Goal: Transaction & Acquisition: Subscribe to service/newsletter

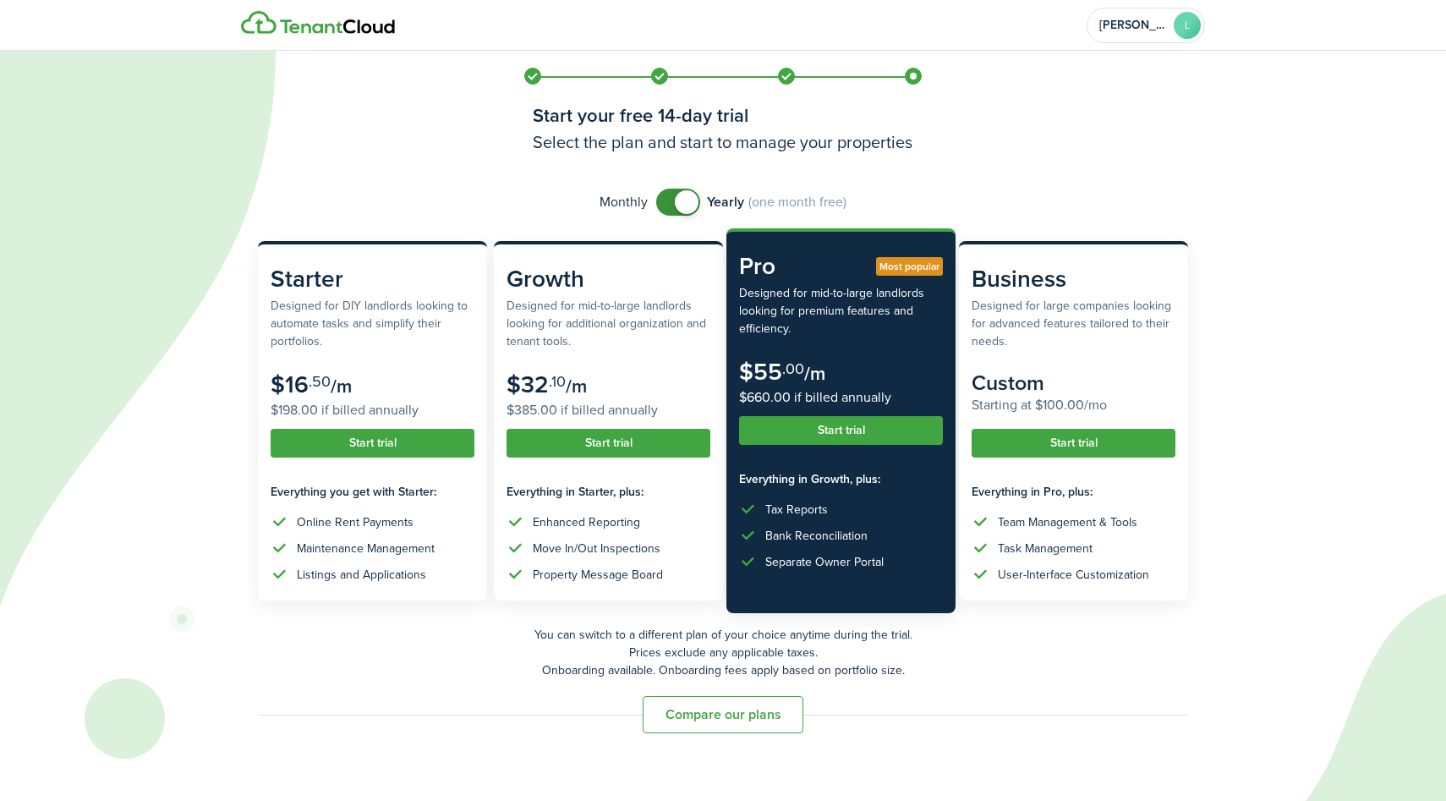
checkbox input "false"
click at [680, 203] on span at bounding box center [687, 202] width 24 height 24
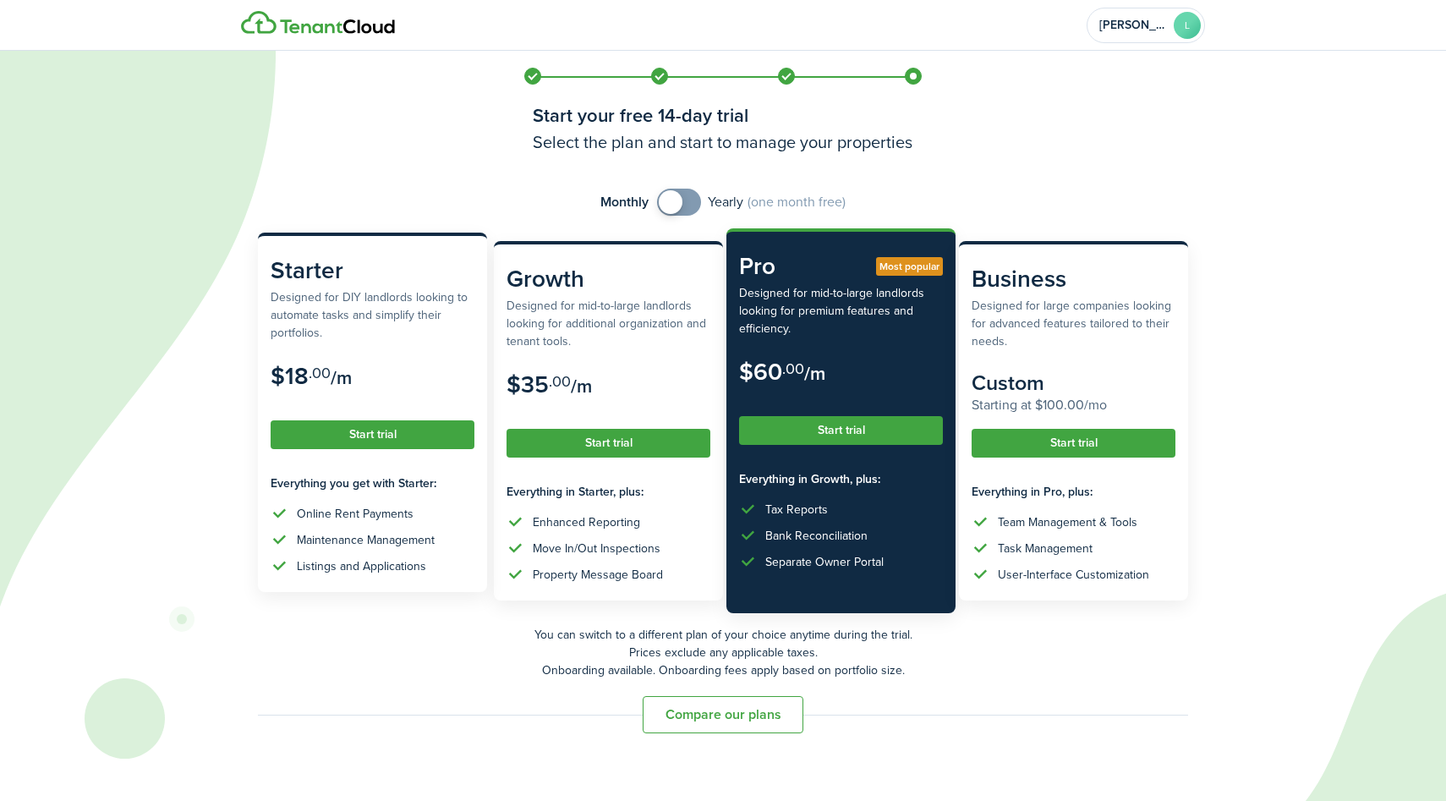
click at [381, 332] on subscription-pricing-card-description "Designed for DIY landlords looking to automate tasks and simplify their portfol…" at bounding box center [373, 314] width 204 height 53
click at [400, 382] on subscription-pricing-price "$18 .00 /m $18.00 if billed annually" at bounding box center [373, 387] width 204 height 49
click at [400, 431] on button "Start trial" at bounding box center [373, 434] width 204 height 29
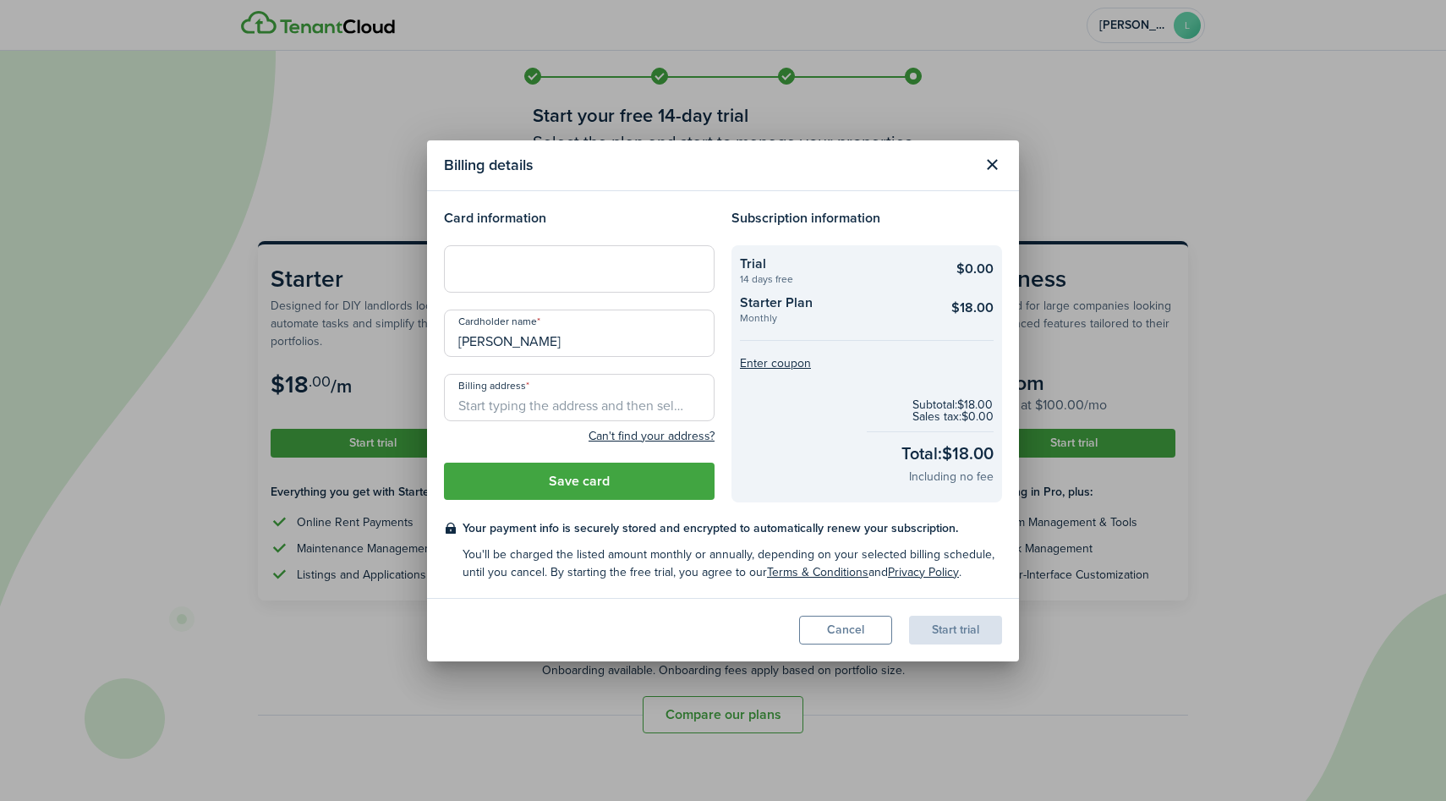
click at [832, 626] on button "Cancel" at bounding box center [845, 630] width 93 height 29
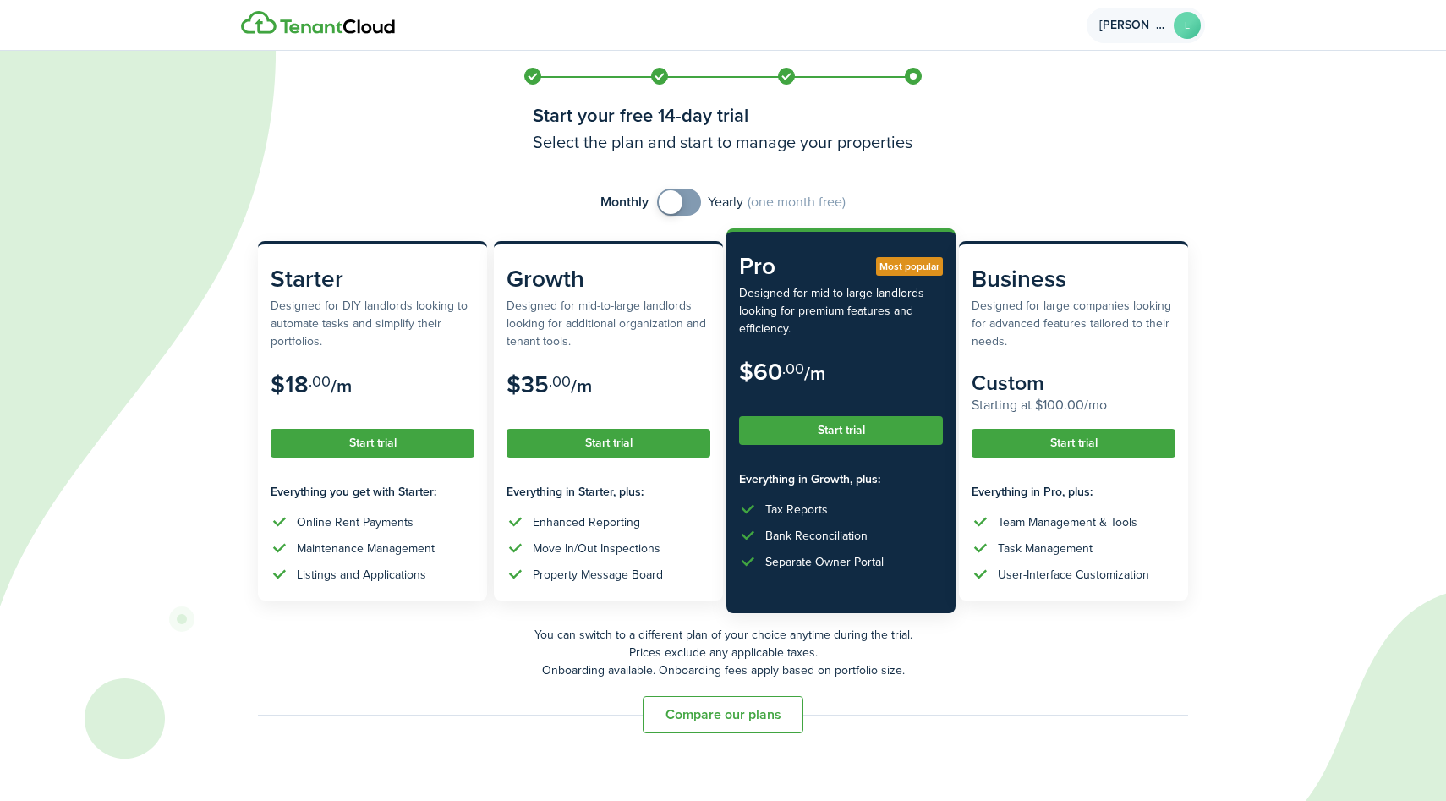
click at [1144, 24] on span "[PERSON_NAME]" at bounding box center [1134, 25] width 68 height 12
click at [754, 109] on h1 "Start your free 14-day trial" at bounding box center [723, 115] width 381 height 28
click at [480, 667] on p "You can switch to a different plan of your choice anytime during the trial. Pri…" at bounding box center [723, 652] width 930 height 53
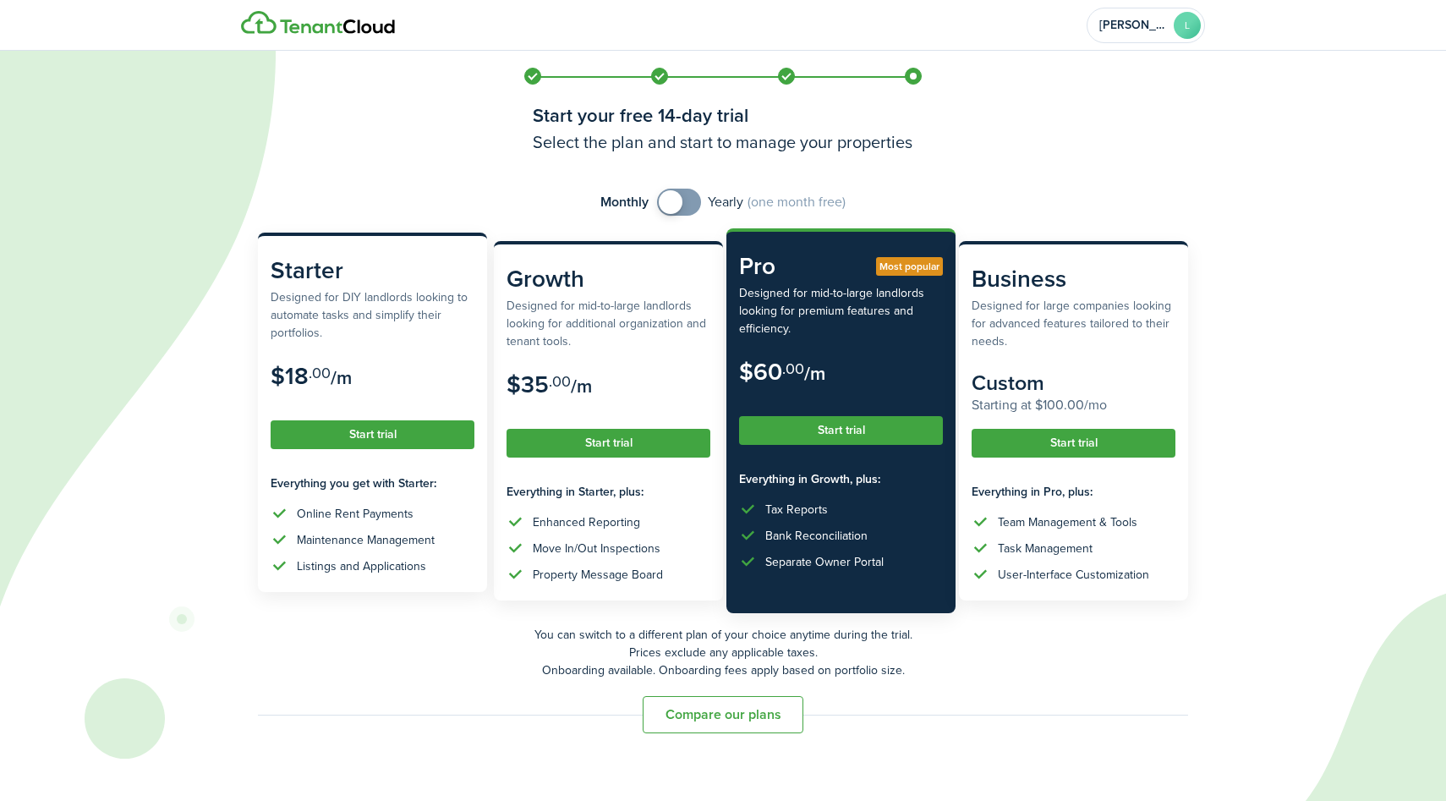
click at [368, 541] on div "Maintenance Management" at bounding box center [366, 540] width 138 height 18
click at [351, 435] on button "Start trial" at bounding box center [373, 434] width 204 height 29
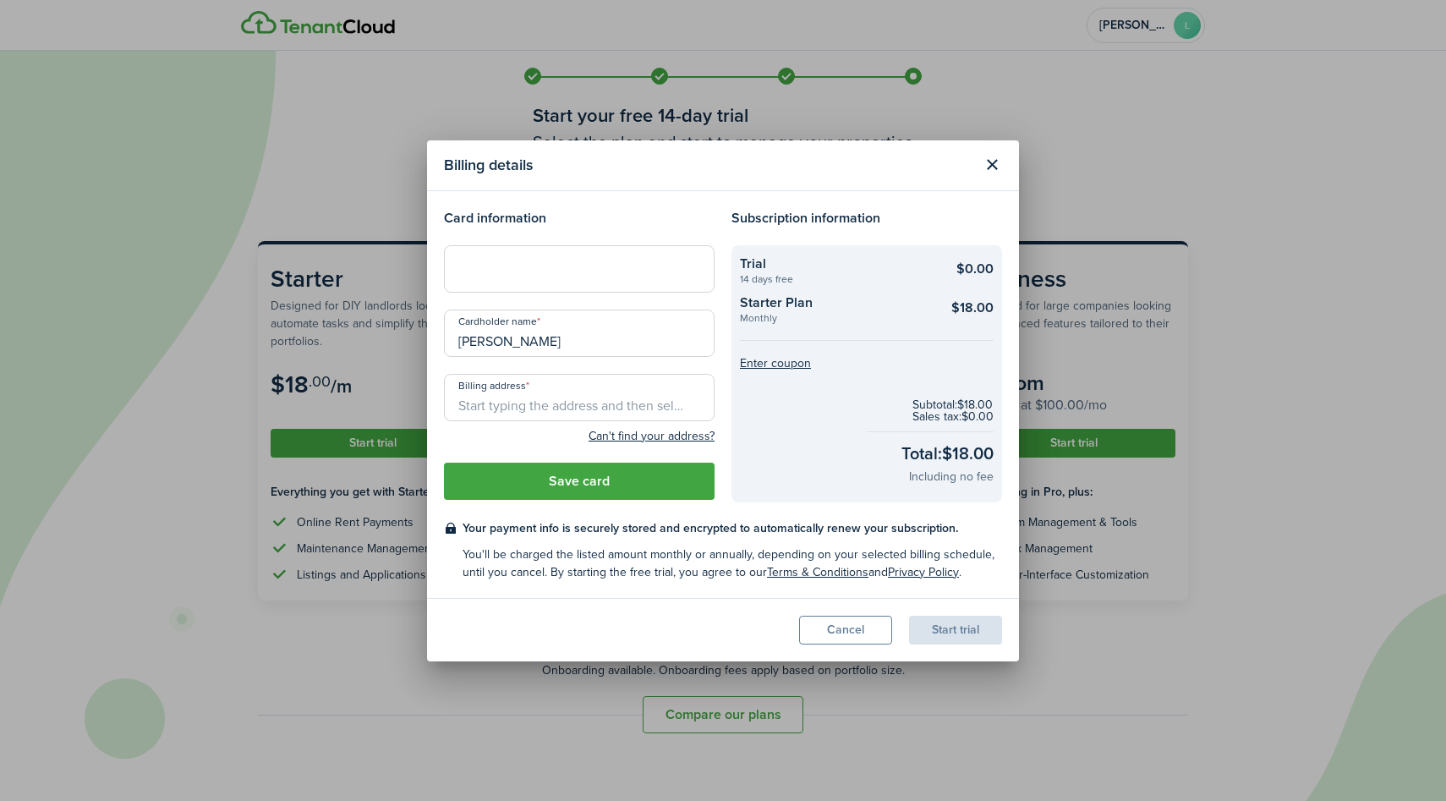
click at [1001, 172] on button "Close modal" at bounding box center [992, 165] width 29 height 29
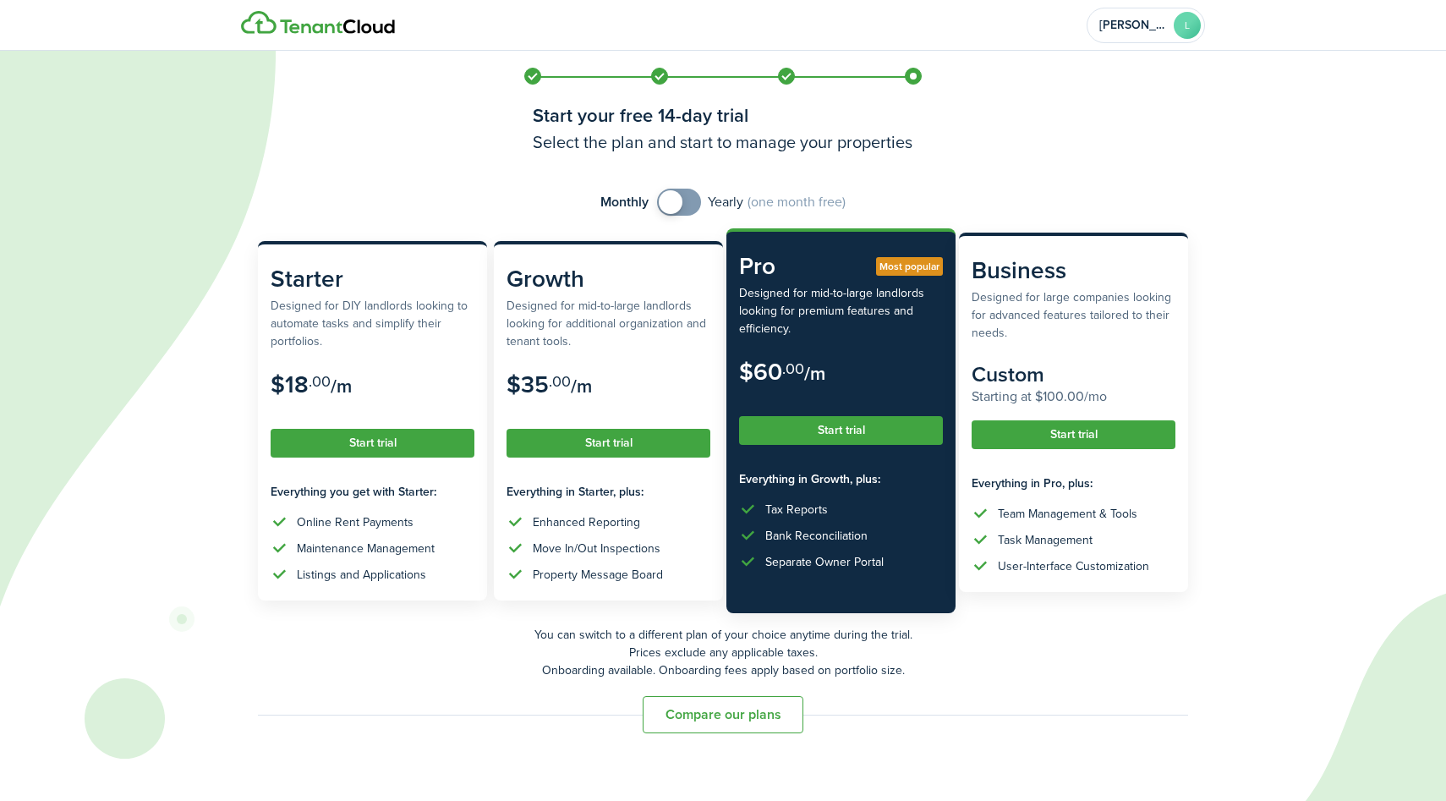
click at [1056, 337] on subscription-pricing-card-description "Designed for large companies looking for advanced features tailored to their ne…" at bounding box center [1074, 314] width 204 height 53
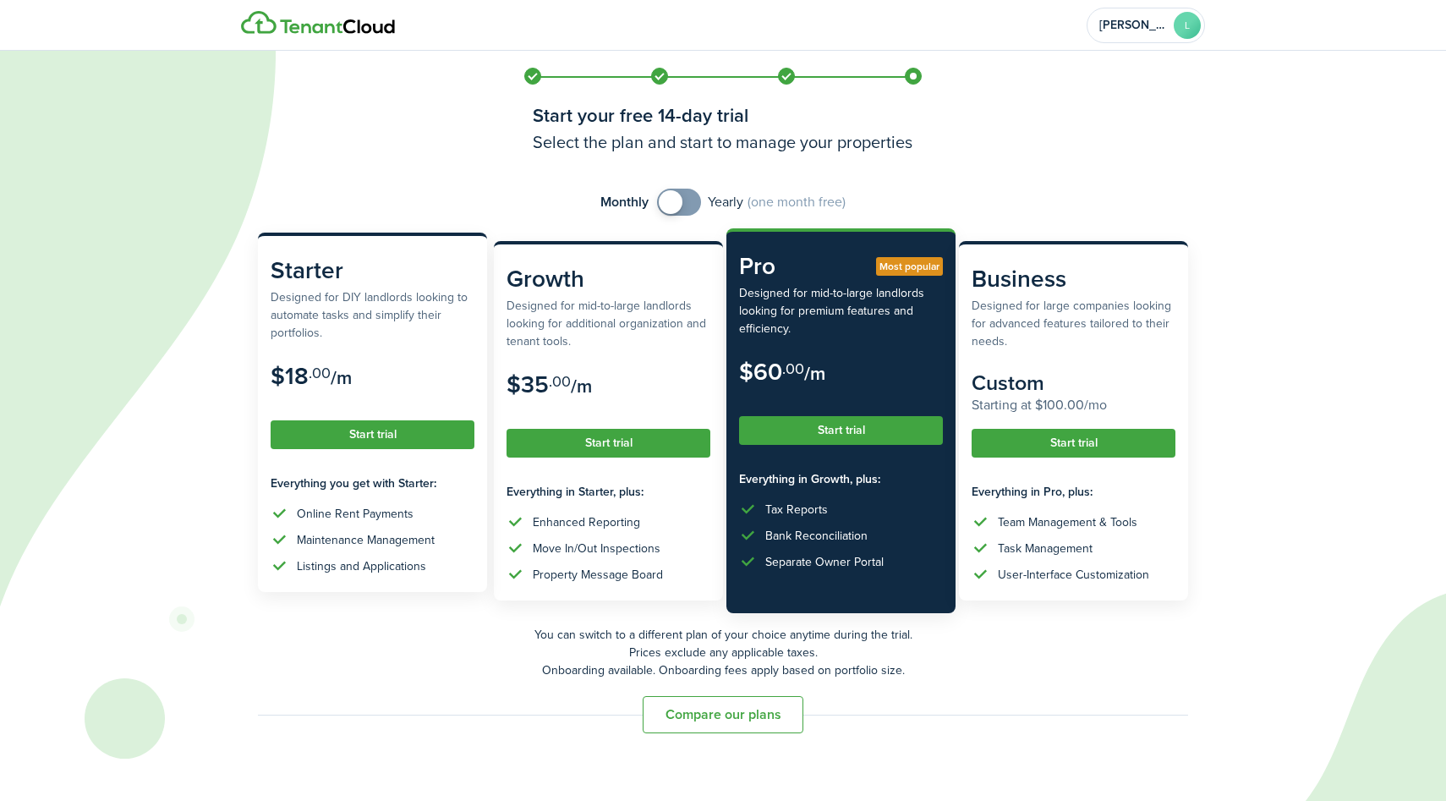
click at [362, 439] on button "Start trial" at bounding box center [373, 434] width 204 height 29
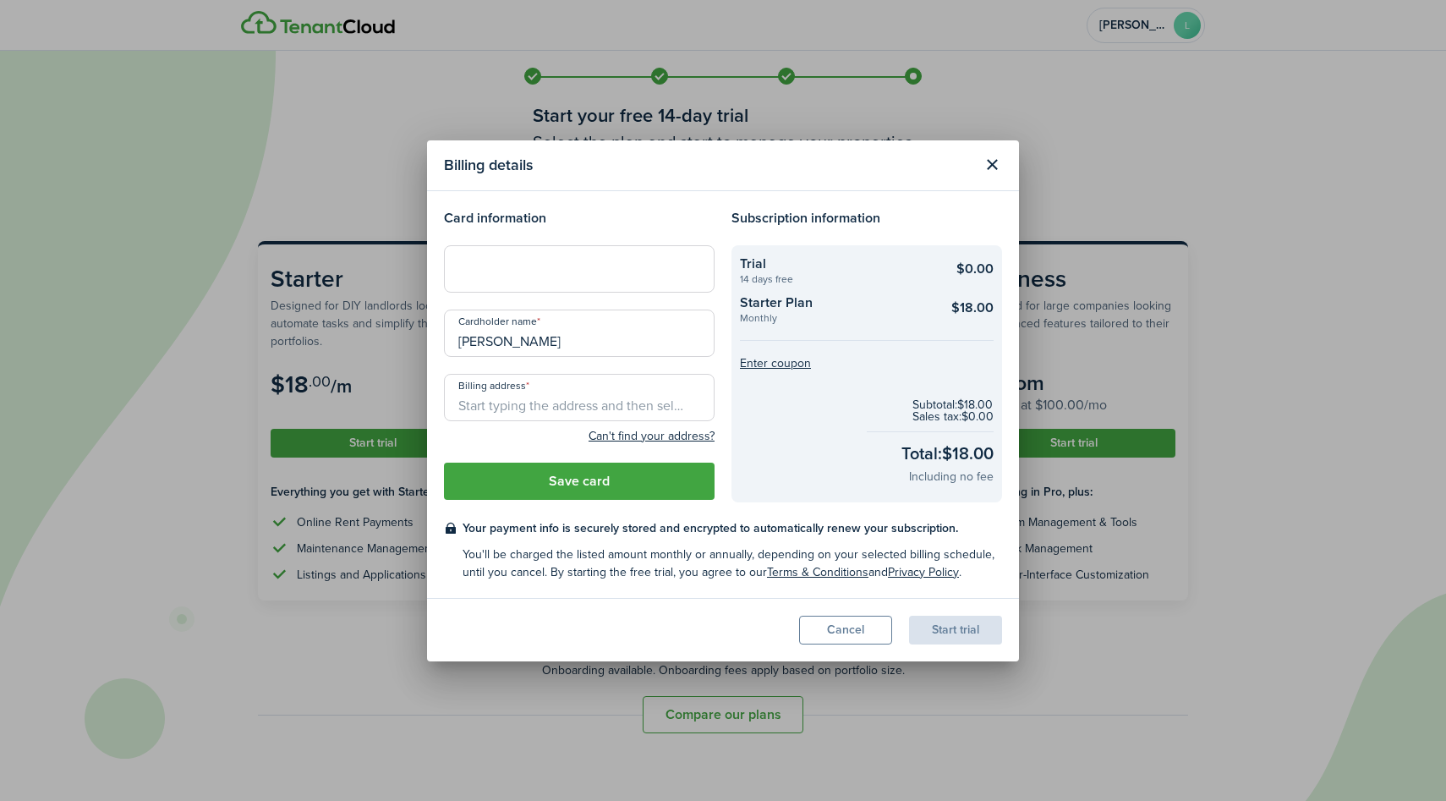
click at [574, 254] on div at bounding box center [579, 268] width 271 height 47
click at [558, 413] on input "Billing address" at bounding box center [579, 397] width 271 height 47
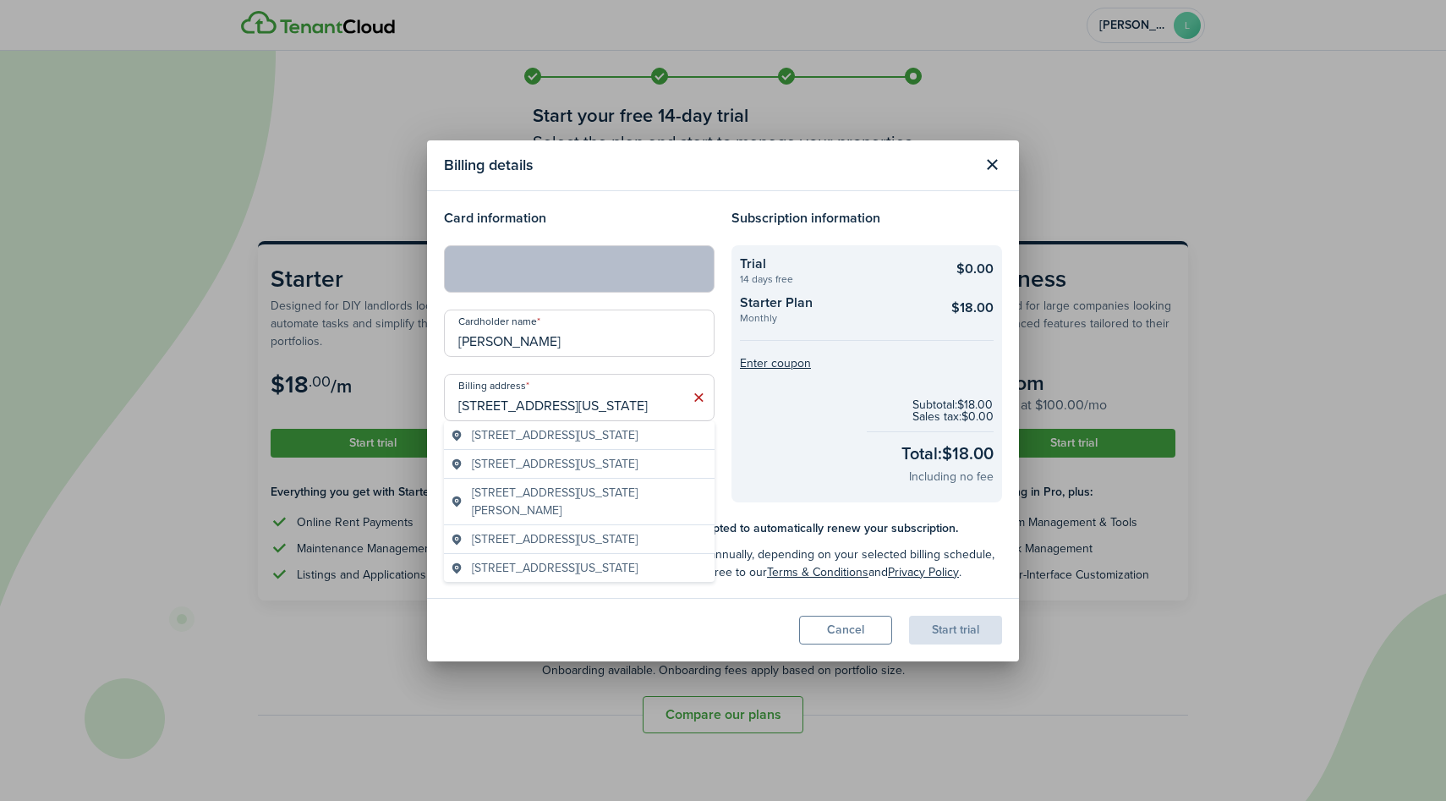
click at [657, 389] on input "[STREET_ADDRESS][US_STATE]" at bounding box center [579, 397] width 271 height 47
type input "[STREET_ADDRESS][US_STATE]"
click at [752, 493] on checkout-total "Subtotal: $18.00 Sales tax: $0.00 Total: $18.00 Including no fee" at bounding box center [867, 443] width 254 height 112
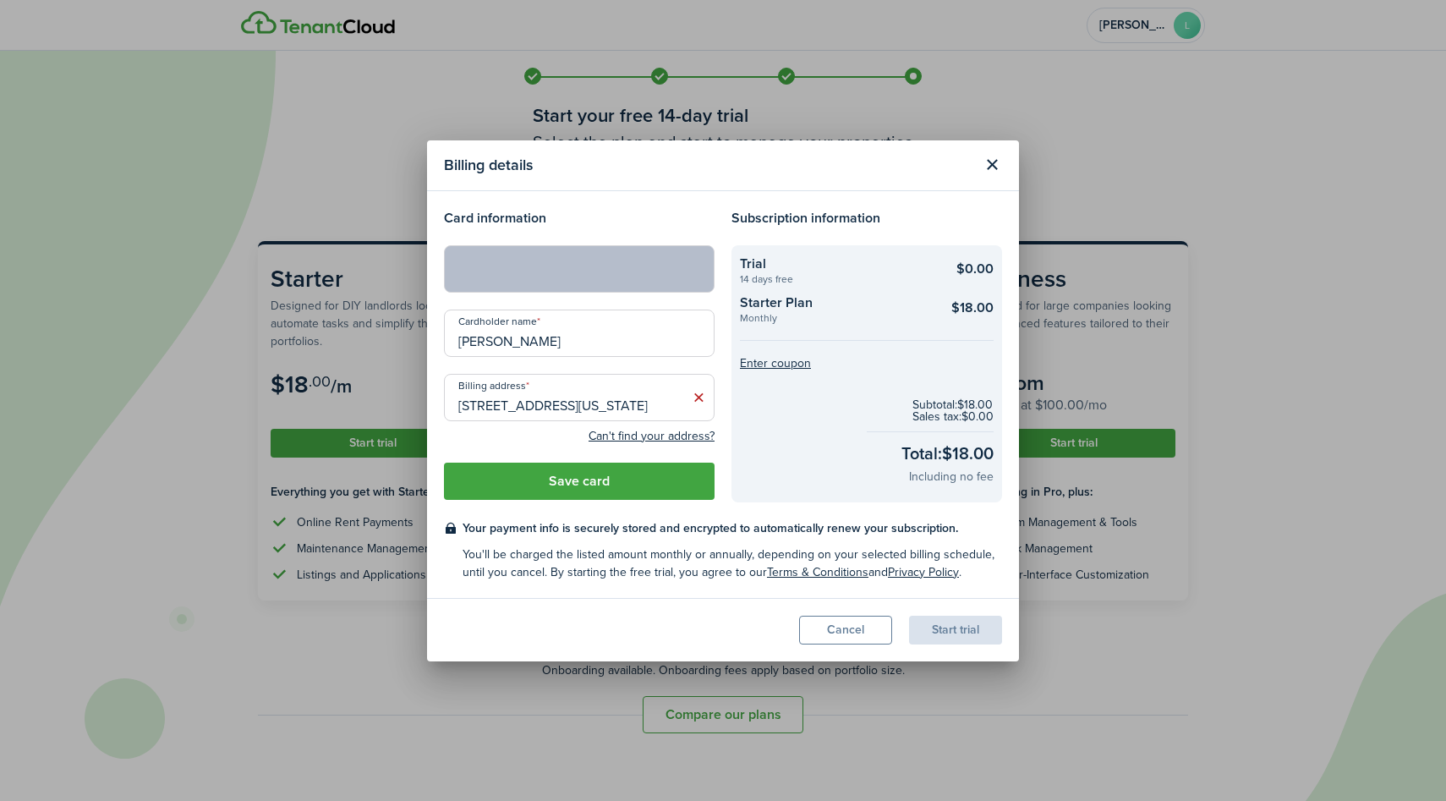
click at [697, 394] on icon at bounding box center [699, 397] width 18 height 17
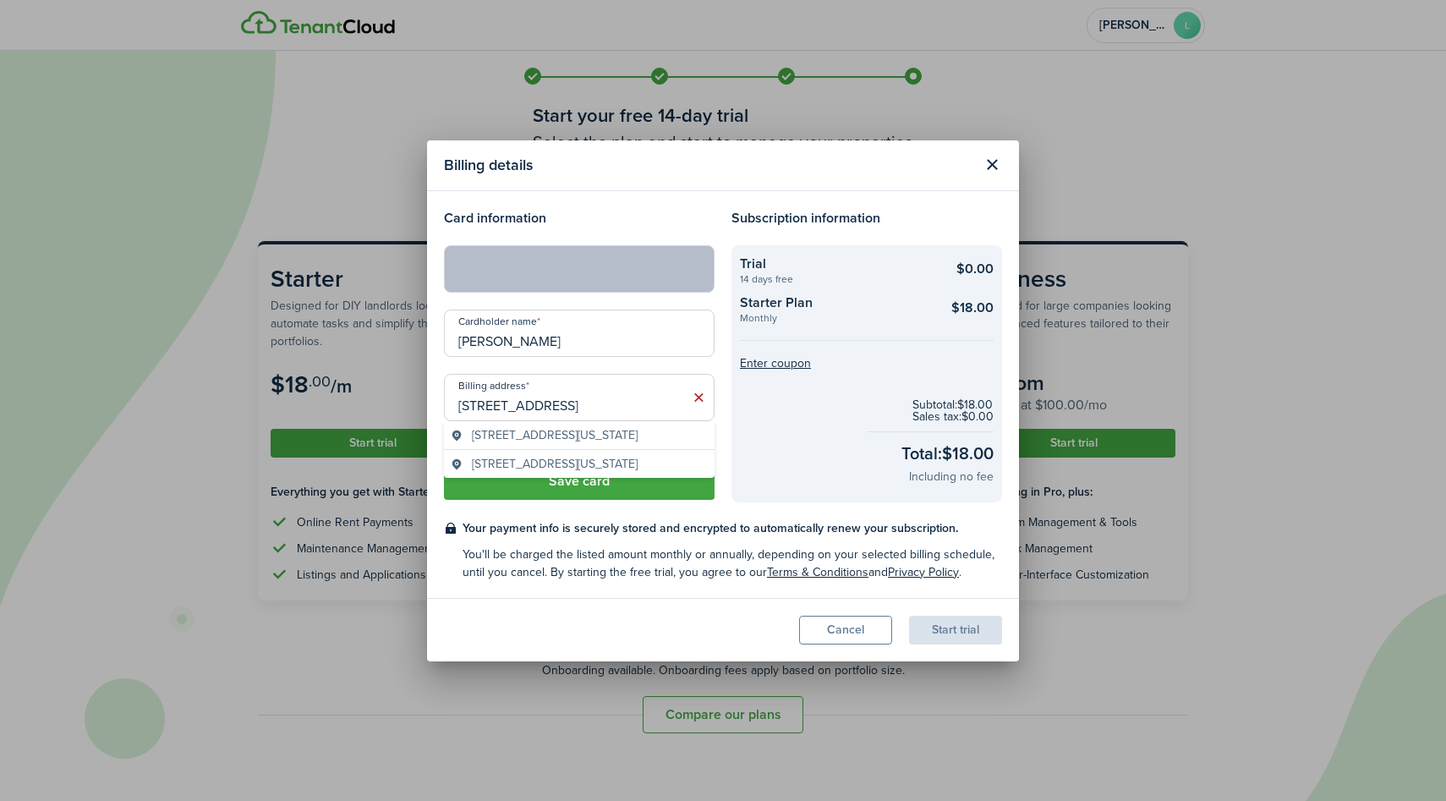
click at [571, 444] on span "[STREET_ADDRESS][US_STATE]" at bounding box center [555, 435] width 166 height 18
type input "[STREET_ADDRESS][US_STATE]"
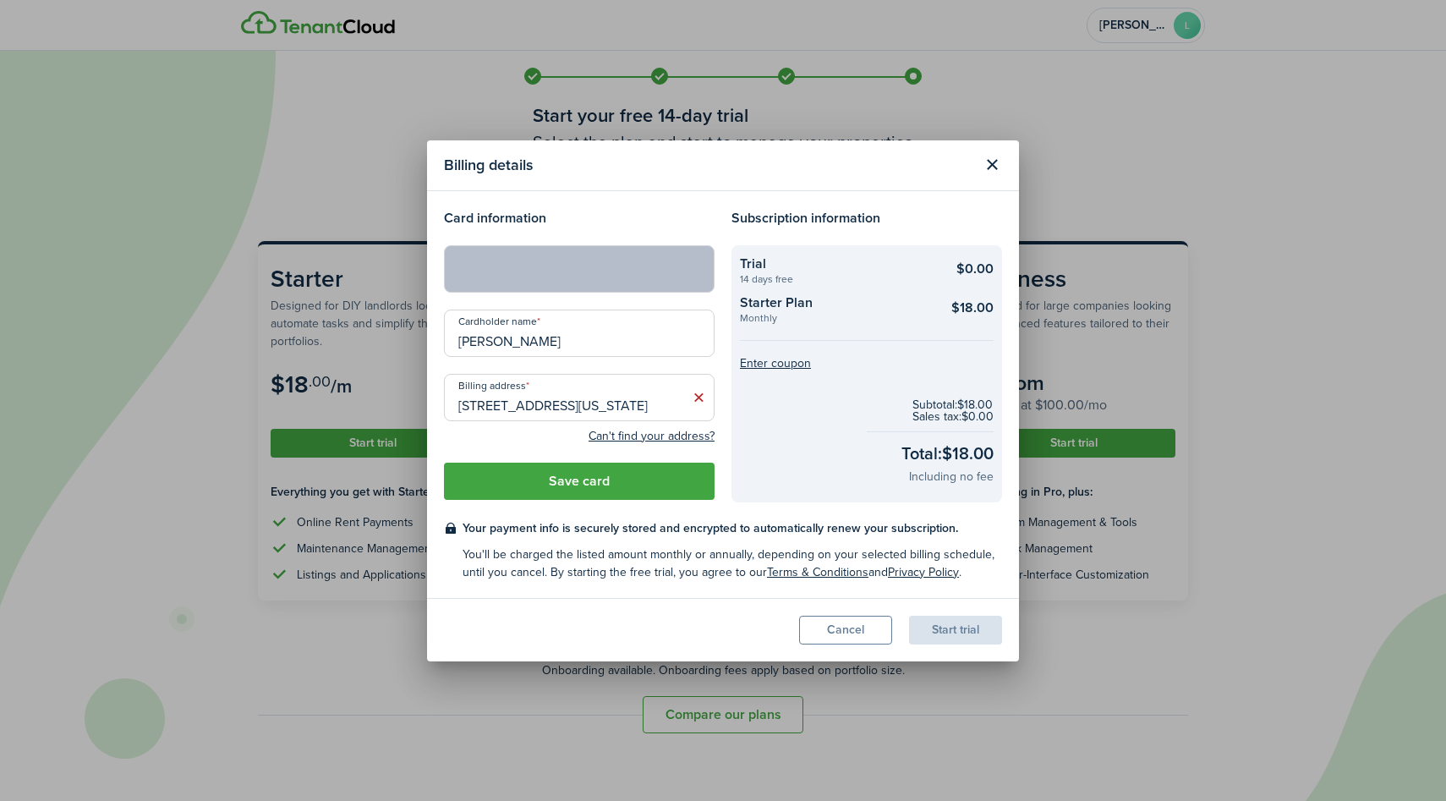
click at [637, 460] on div "Card information Cardholder name [PERSON_NAME] Billing address [STREET_ADDRESS]…" at bounding box center [580, 355] width 288 height 294
click at [638, 478] on button "Save card" at bounding box center [579, 481] width 271 height 37
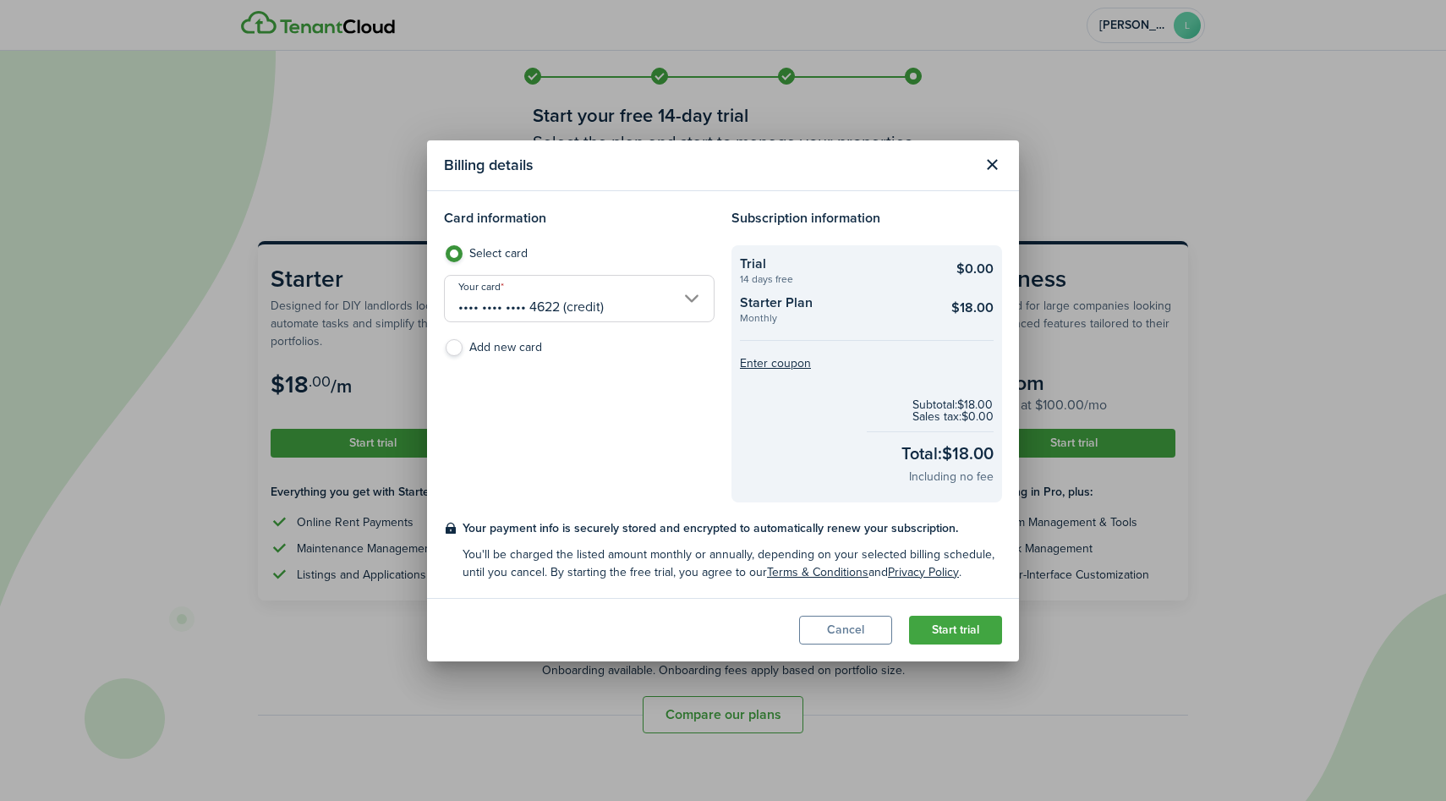
click at [949, 624] on button "Start trial" at bounding box center [955, 630] width 93 height 29
